Goal: Transaction & Acquisition: Purchase product/service

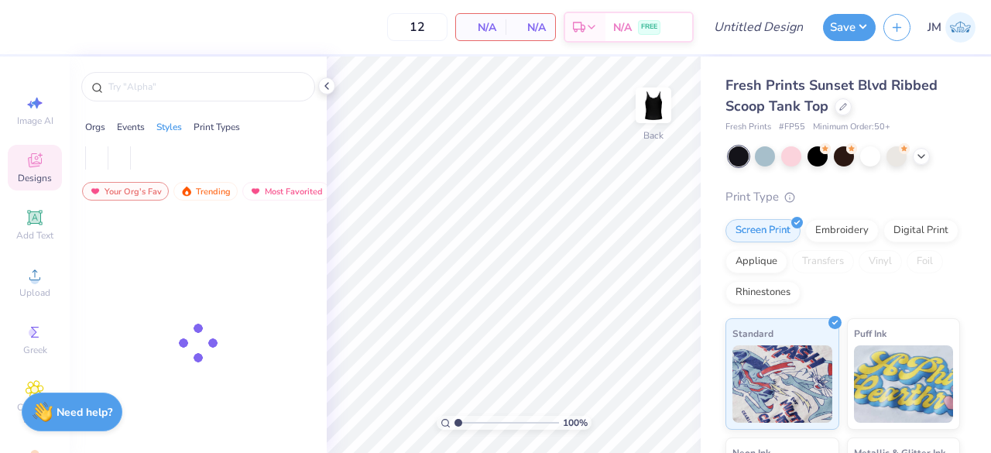
type input "50"
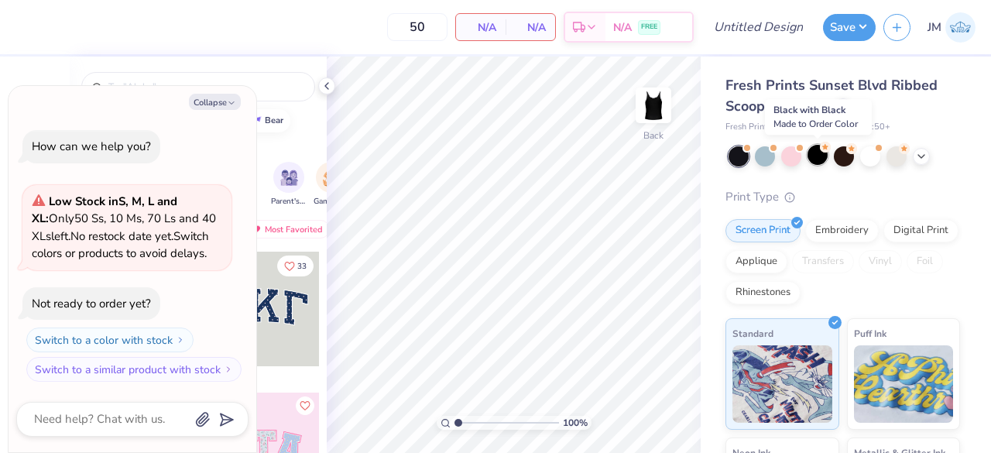
click at [816, 160] on div at bounding box center [818, 155] width 20 height 20
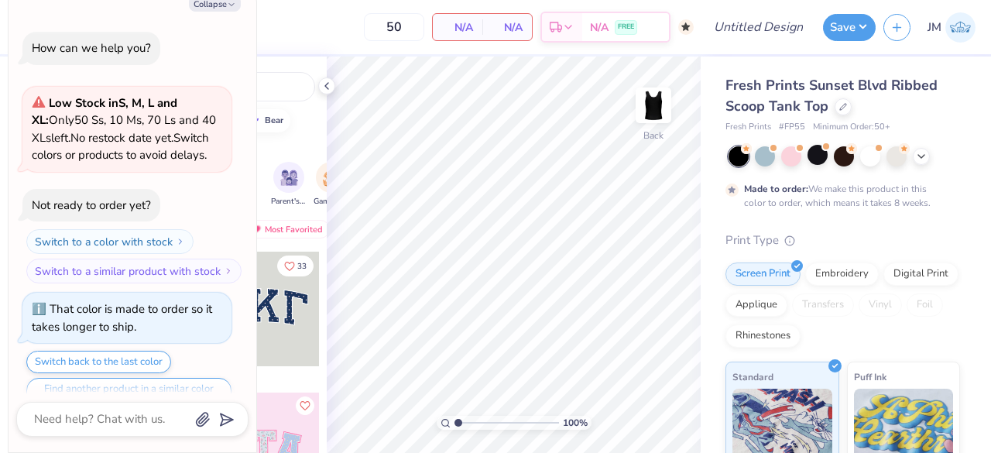
scroll to position [29, 0]
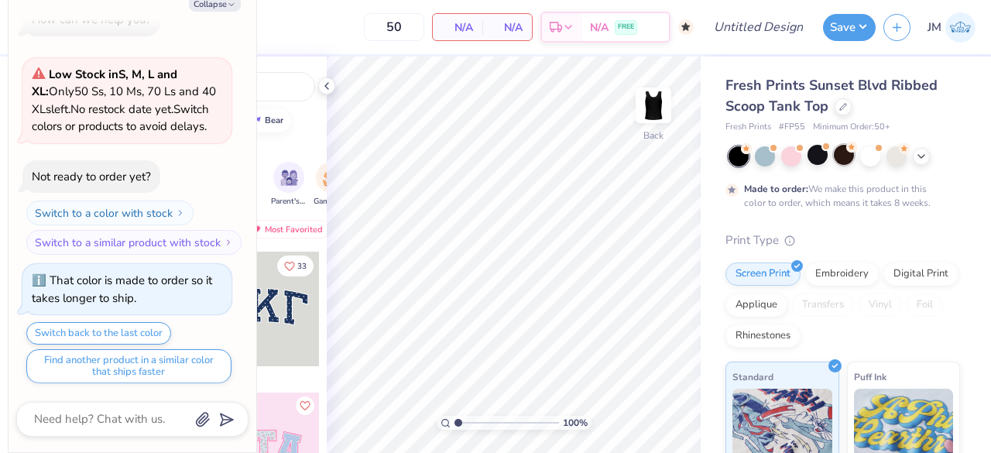
click at [844, 156] on div at bounding box center [844, 155] width 20 height 20
click at [740, 157] on div at bounding box center [739, 156] width 20 height 20
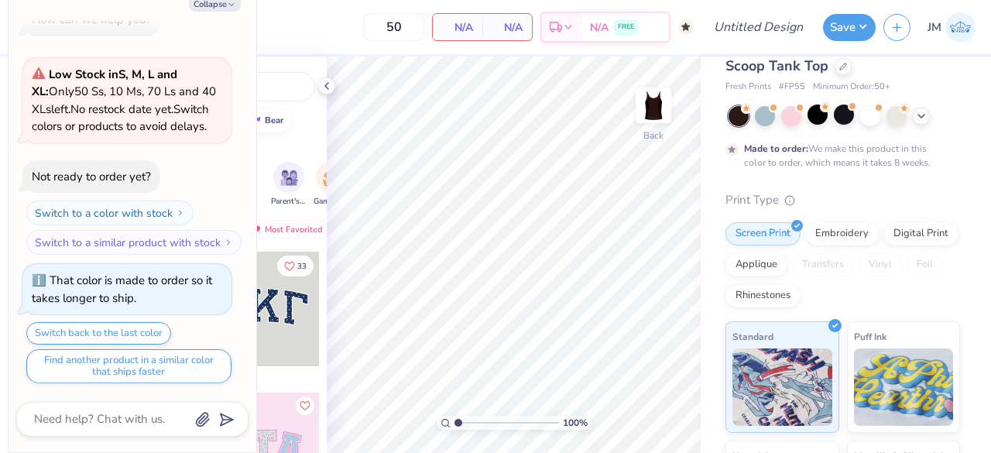
scroll to position [23, 0]
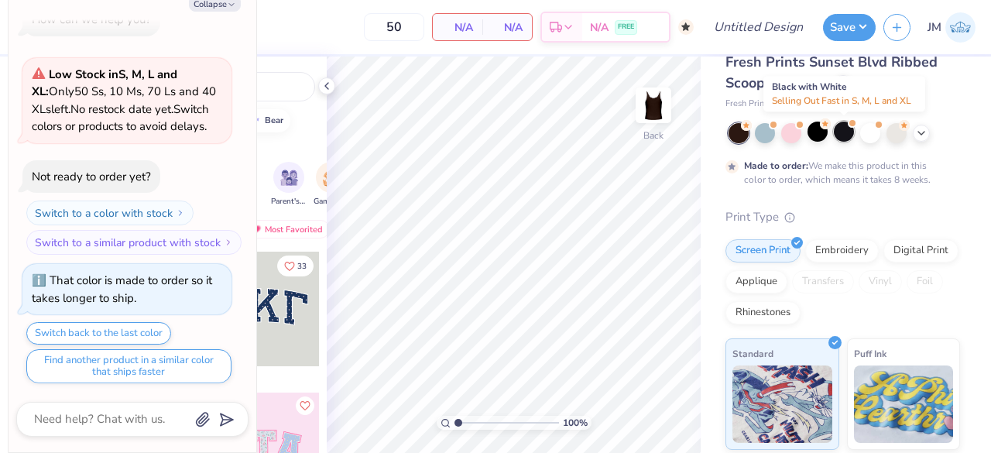
click at [839, 132] on div at bounding box center [844, 132] width 20 height 20
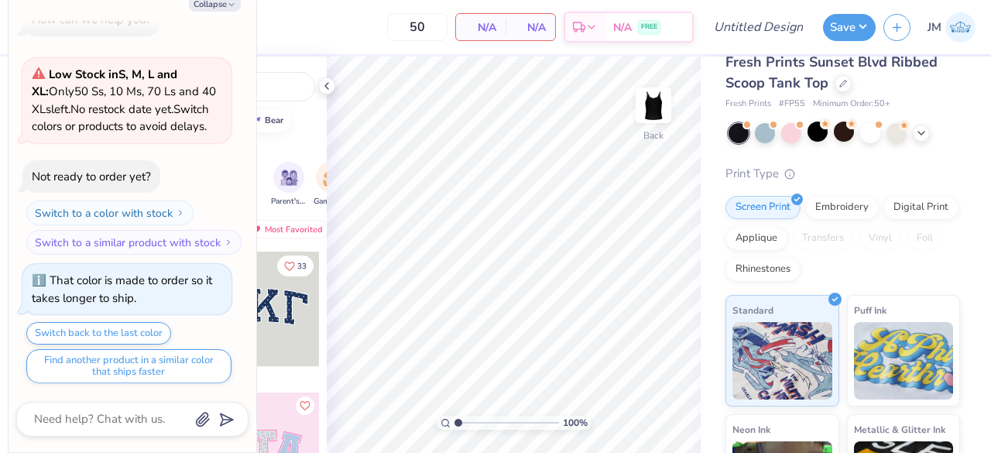
scroll to position [324, 0]
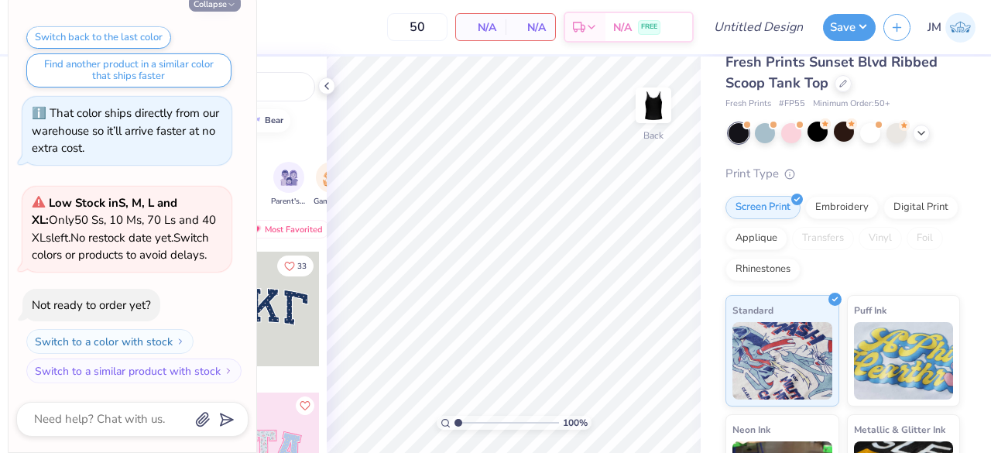
click at [225, 5] on button "Collapse" at bounding box center [215, 3] width 52 height 16
type textarea "x"
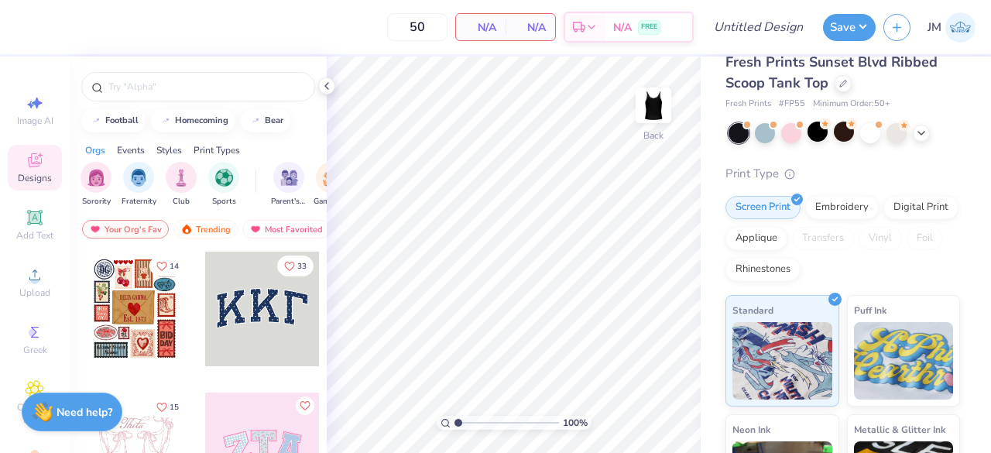
click at [990, 140] on div "Fresh Prints Sunset Blvd Ribbed Scoop Tank Top Fresh Prints # FP55 Minimum Orde…" at bounding box center [846, 255] width 290 height 397
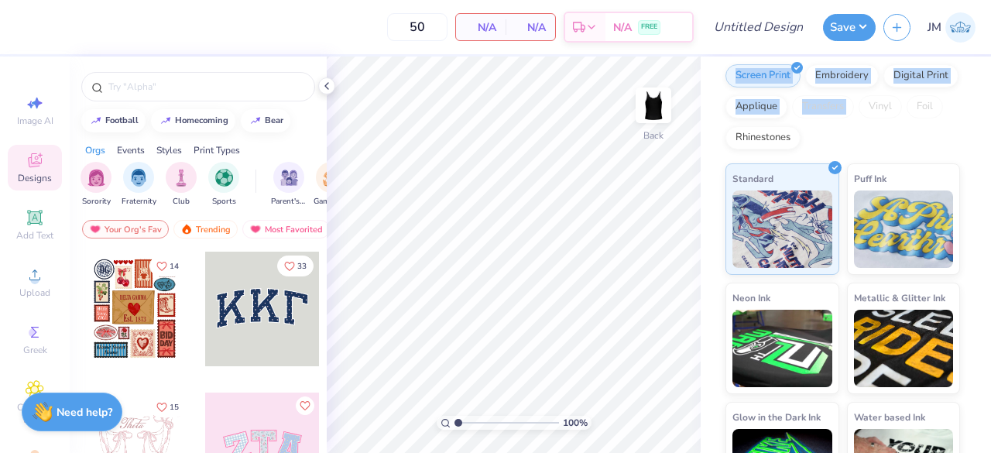
scroll to position [87, 0]
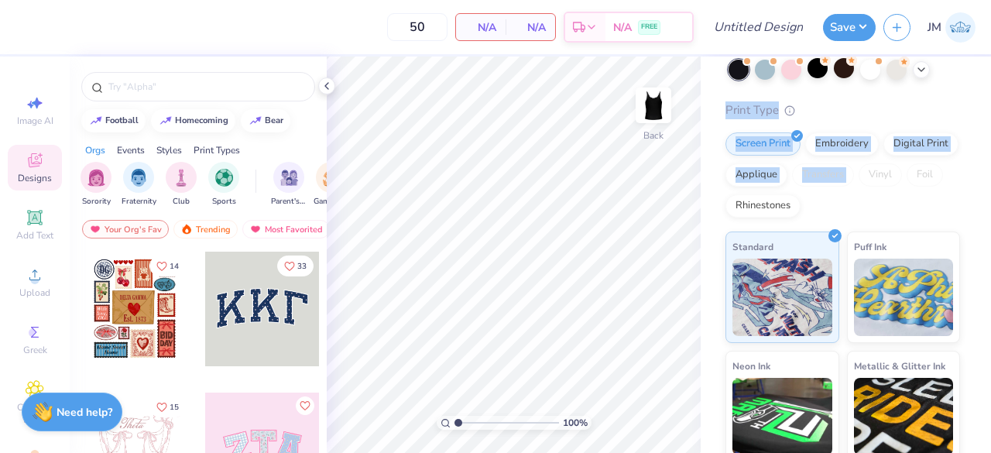
drag, startPoint x: 990, startPoint y: 140, endPoint x: 953, endPoint y: 178, distance: 53.7
click at [953, 178] on div "Fresh Prints Sunset Blvd Ribbed Scoop Tank Top Fresh Prints # FP55 Minimum Orde…" at bounding box center [846, 255] width 290 height 397
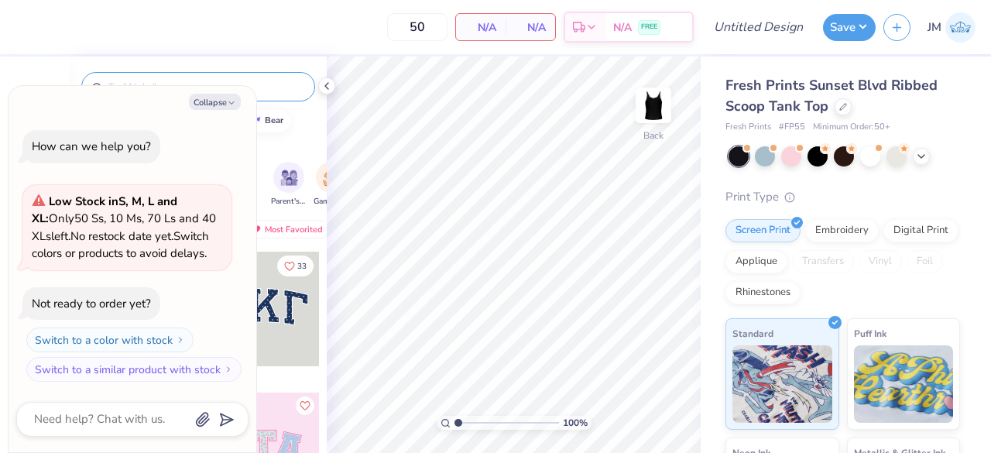
click at [313, 88] on div at bounding box center [198, 86] width 234 height 29
click at [232, 106] on icon "button" at bounding box center [231, 102] width 9 height 9
type textarea "x"
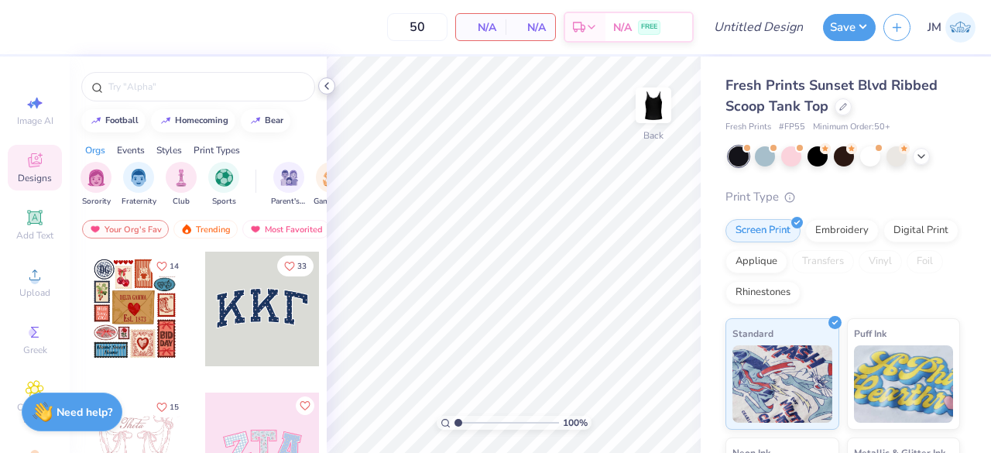
click at [330, 86] on icon at bounding box center [327, 86] width 12 height 12
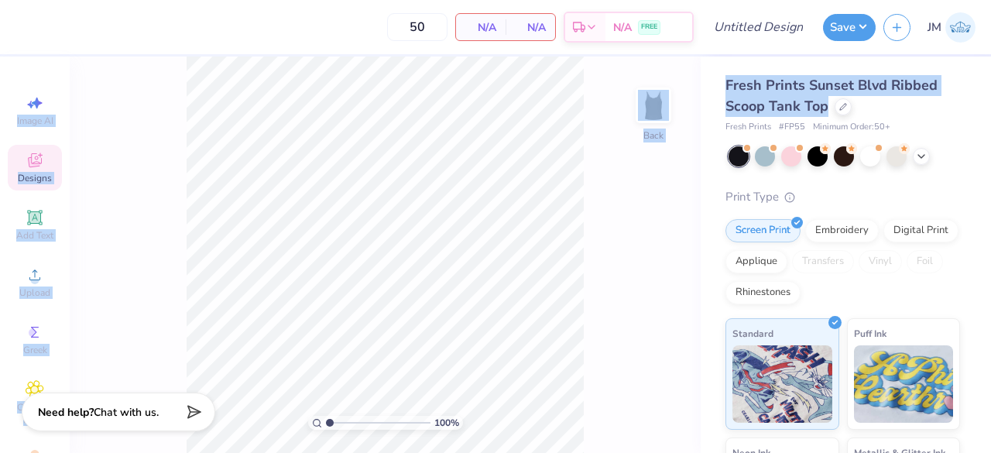
drag, startPoint x: 990, startPoint y: 109, endPoint x: 967, endPoint y: 26, distance: 86.8
click at [967, 26] on div "50 N/A Per Item N/A Total Est. Delivery N/A FREE Design Title Save JM Image AI …" at bounding box center [495, 226] width 991 height 453
click at [605, 175] on div "100 % Back" at bounding box center [385, 255] width 631 height 397
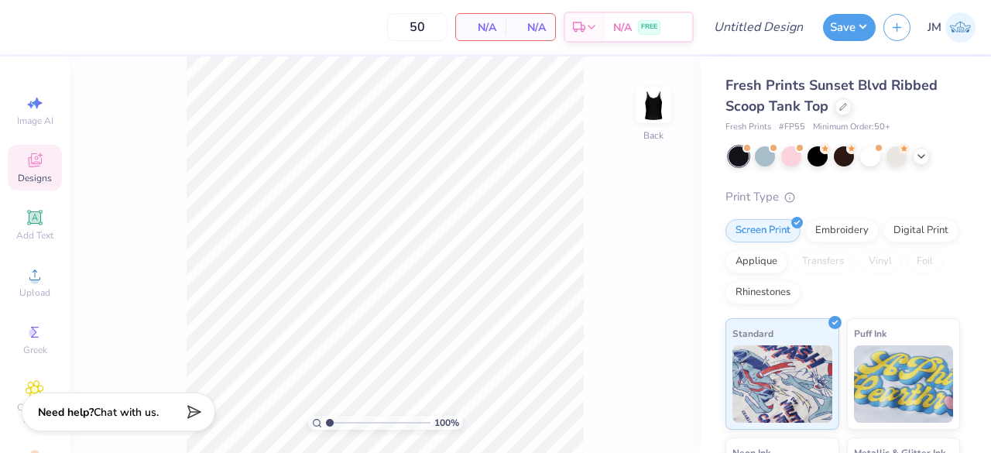
click at [309, 426] on div "100 %" at bounding box center [385, 423] width 155 height 14
type input "2.18"
type textarea "x"
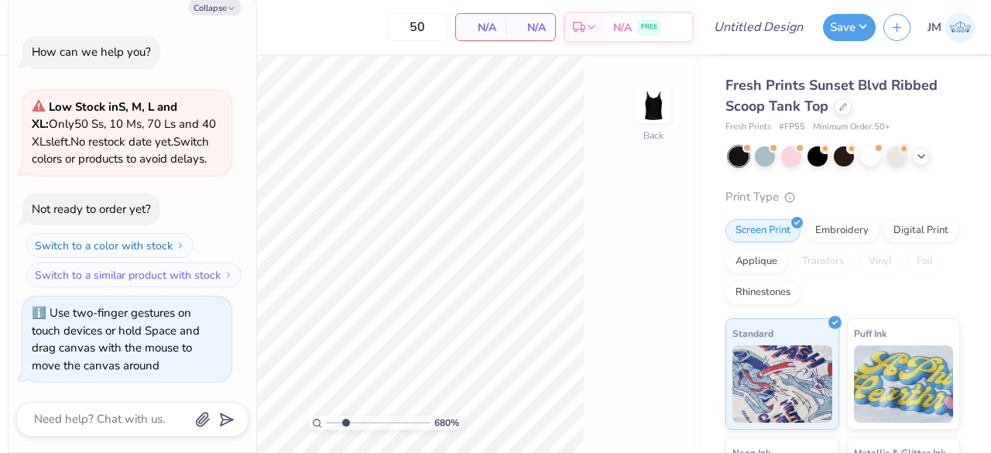
type input "1"
click at [217, 11] on button "Collapse" at bounding box center [215, 7] width 52 height 16
type textarea "x"
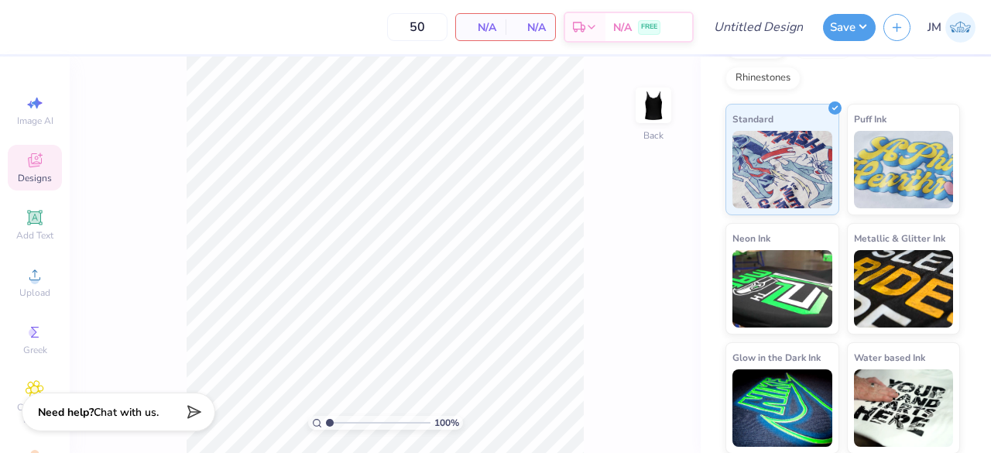
click at [39, 153] on div "Designs" at bounding box center [35, 168] width 54 height 46
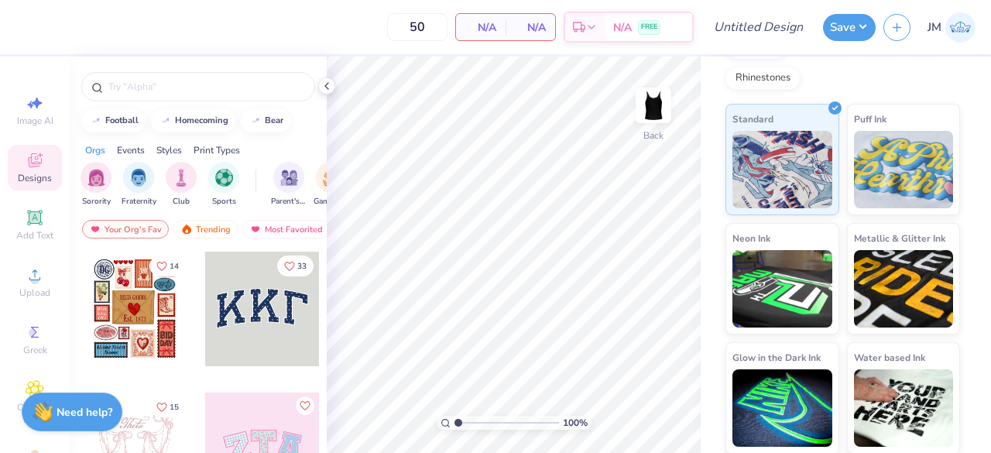
click at [234, 305] on div at bounding box center [262, 309] width 115 height 115
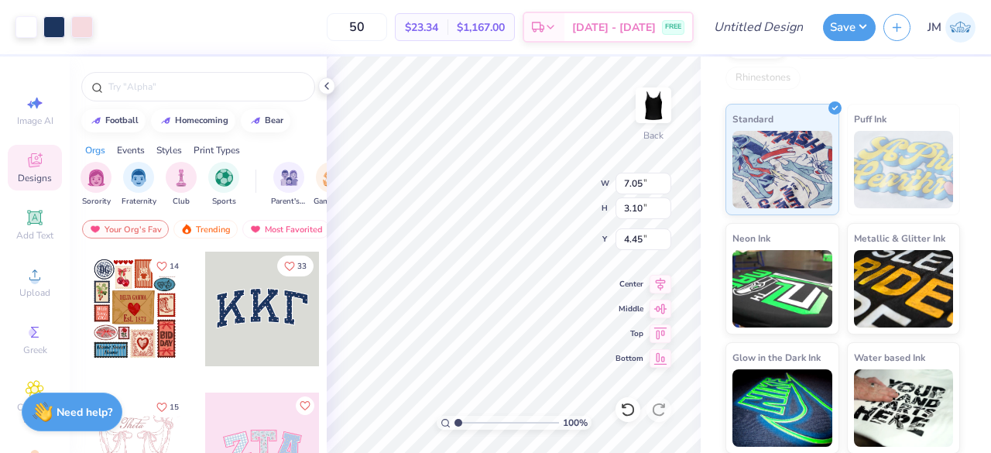
drag, startPoint x: 990, startPoint y: 257, endPoint x: 970, endPoint y: 228, distance: 35.0
click at [977, 268] on div "Fresh Prints Sunset Blvd Ribbed Scoop Tank Top Fresh Prints # FP55 Minimum Orde…" at bounding box center [846, 255] width 290 height 397
click at [438, 31] on span "$23.34" at bounding box center [421, 27] width 33 height 16
click at [505, 24] on span "$1,167.00" at bounding box center [481, 27] width 48 height 16
drag, startPoint x: 458, startPoint y: 30, endPoint x: 421, endPoint y: 33, distance: 37.2
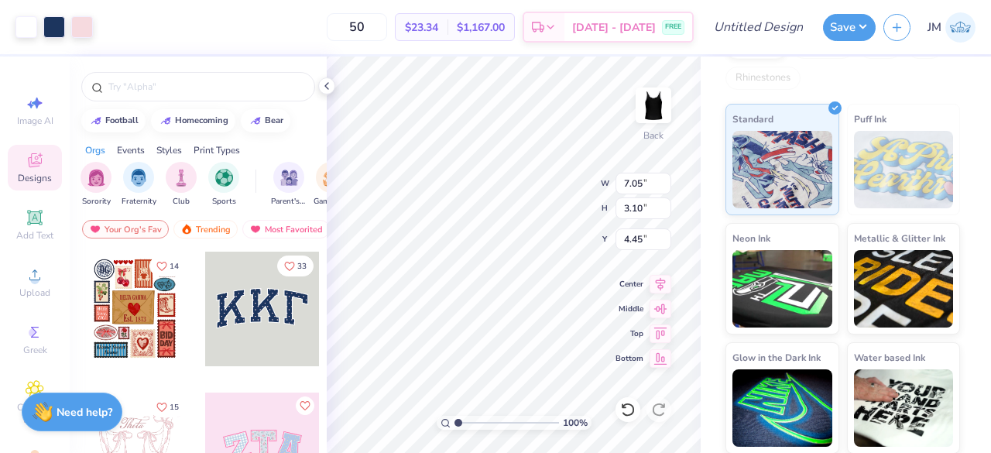
click at [438, 30] on span "$23.34" at bounding box center [421, 27] width 33 height 16
click at [387, 29] on input "50" at bounding box center [357, 27] width 60 height 28
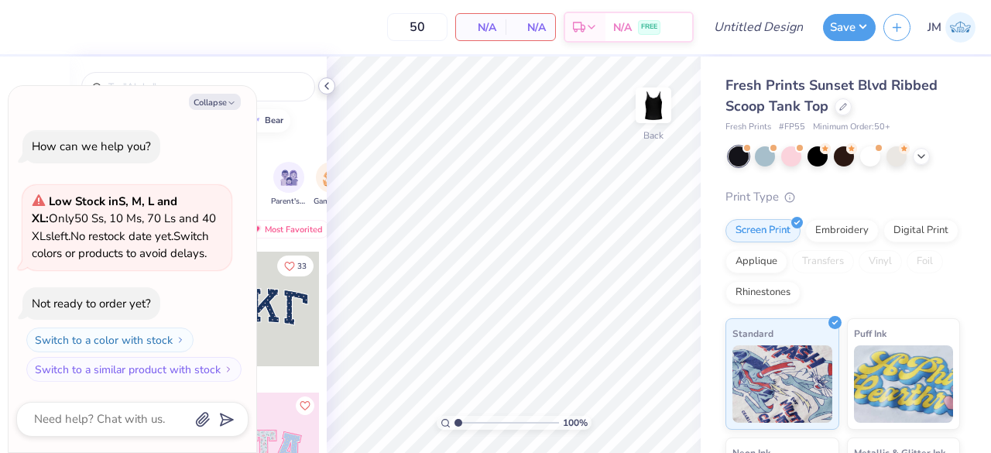
click at [323, 88] on icon at bounding box center [327, 86] width 12 height 12
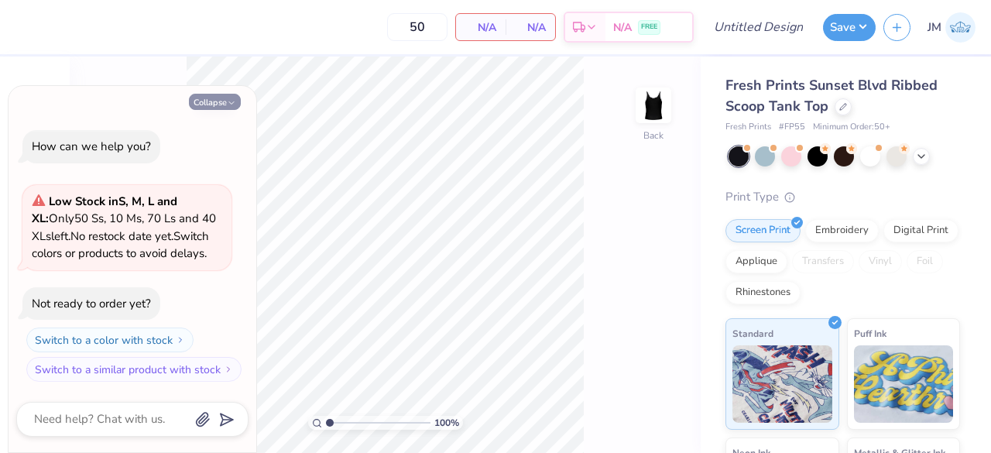
click at [223, 100] on button "Collapse" at bounding box center [215, 102] width 52 height 16
type textarea "x"
